Goal: Information Seeking & Learning: Learn about a topic

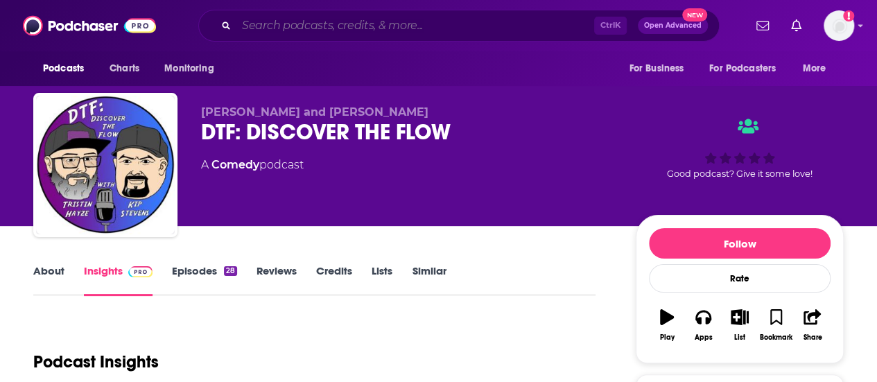
click at [341, 34] on input "Search podcasts, credits, & more..." at bounding box center [416, 26] width 358 height 22
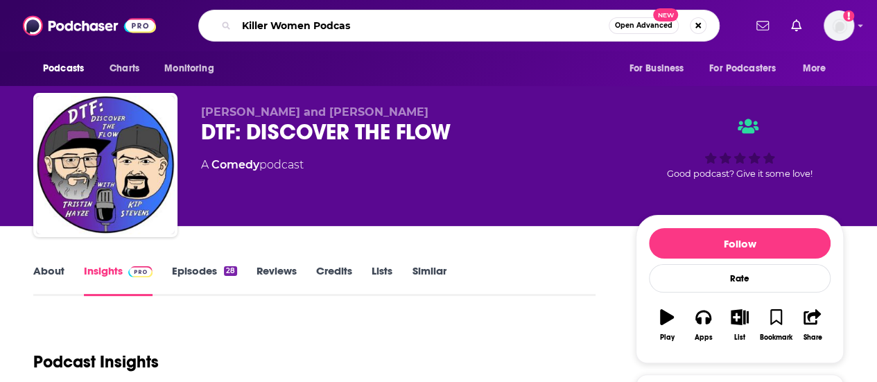
type input "Killer Women Podcast"
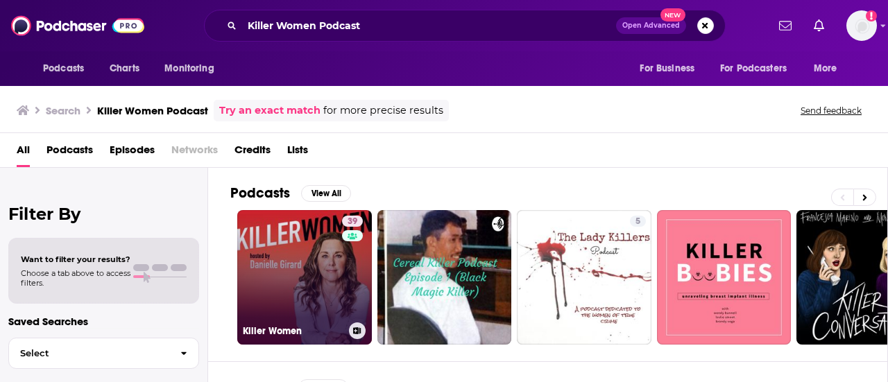
click at [322, 267] on link "39 Killer Women" at bounding box center [304, 277] width 135 height 135
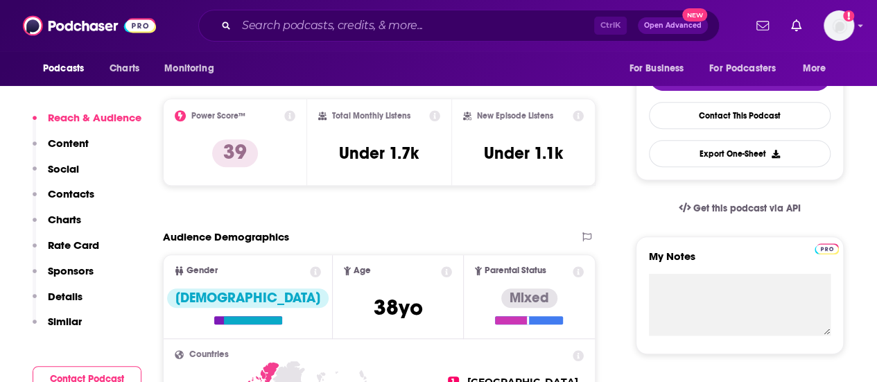
scroll to position [292, 0]
